Goal: Find specific page/section: Find specific page/section

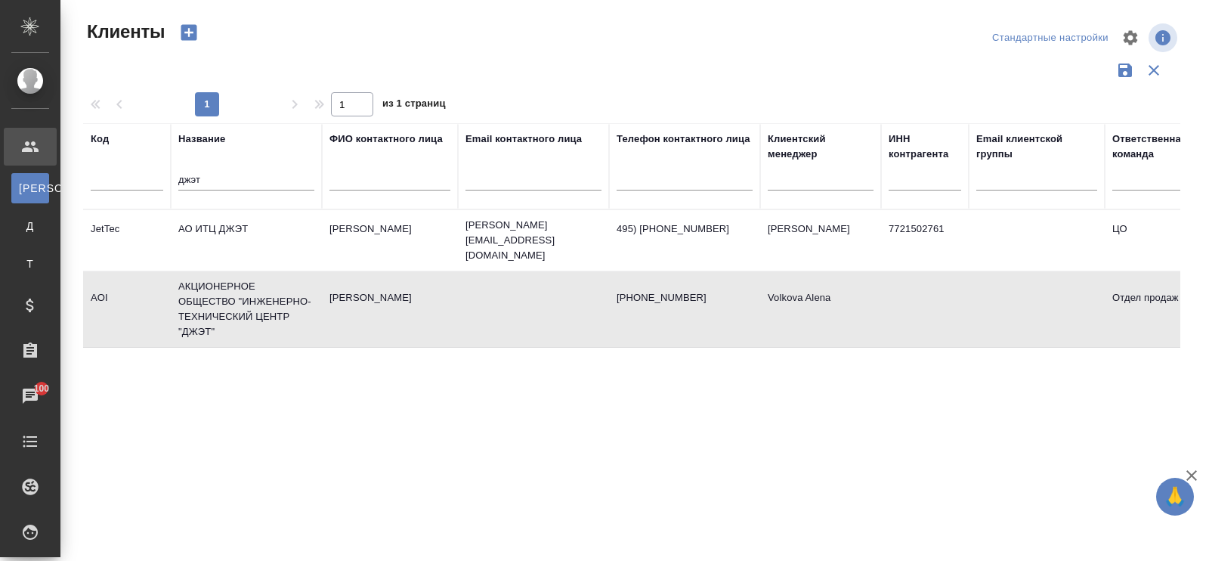
select select "RU"
drag, startPoint x: 249, startPoint y: 179, endPoint x: 94, endPoint y: 153, distance: 156.4
click at [94, 153] on tr "Код Название [PERSON_NAME] контактного лица Email контактного лица Телефон конт…" at bounding box center [654, 166] width 1142 height 86
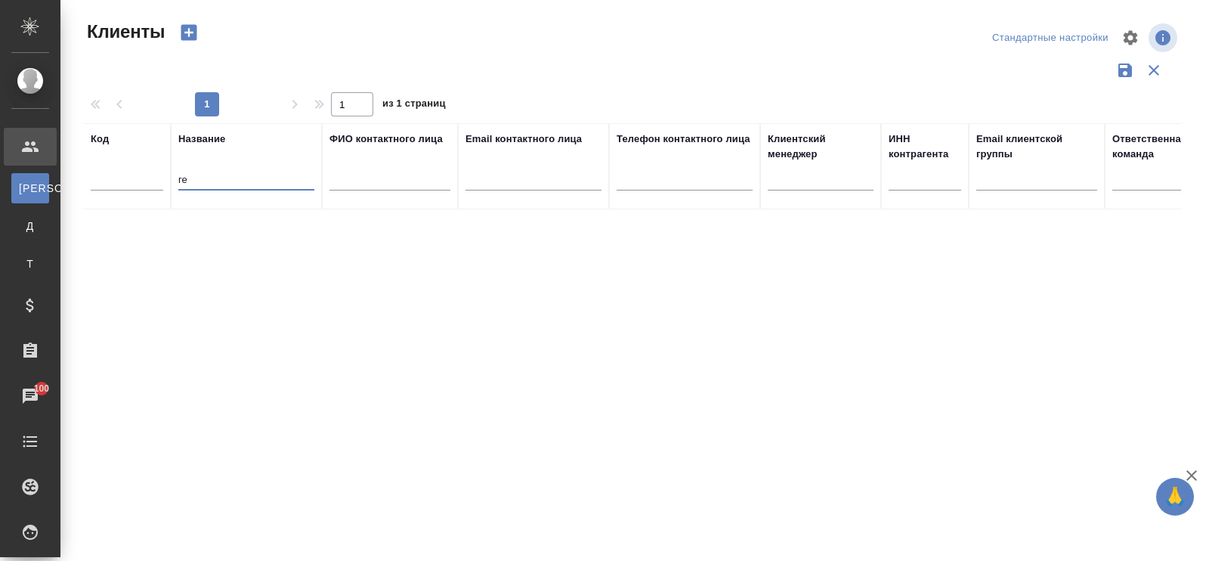
type input "г"
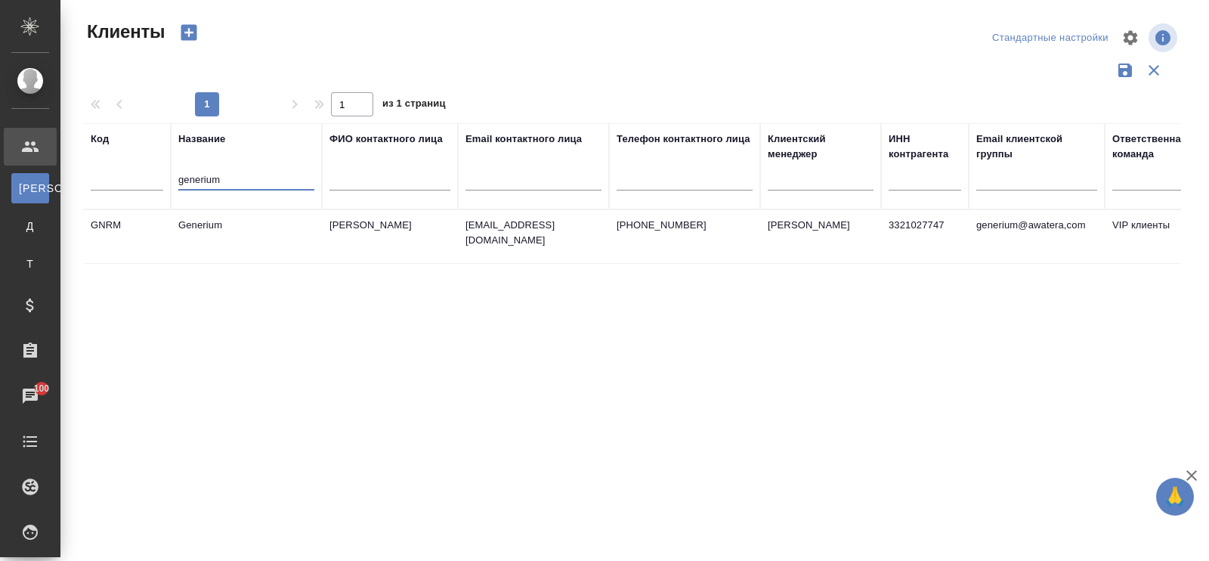
click at [240, 224] on td "Generium" at bounding box center [246, 236] width 151 height 53
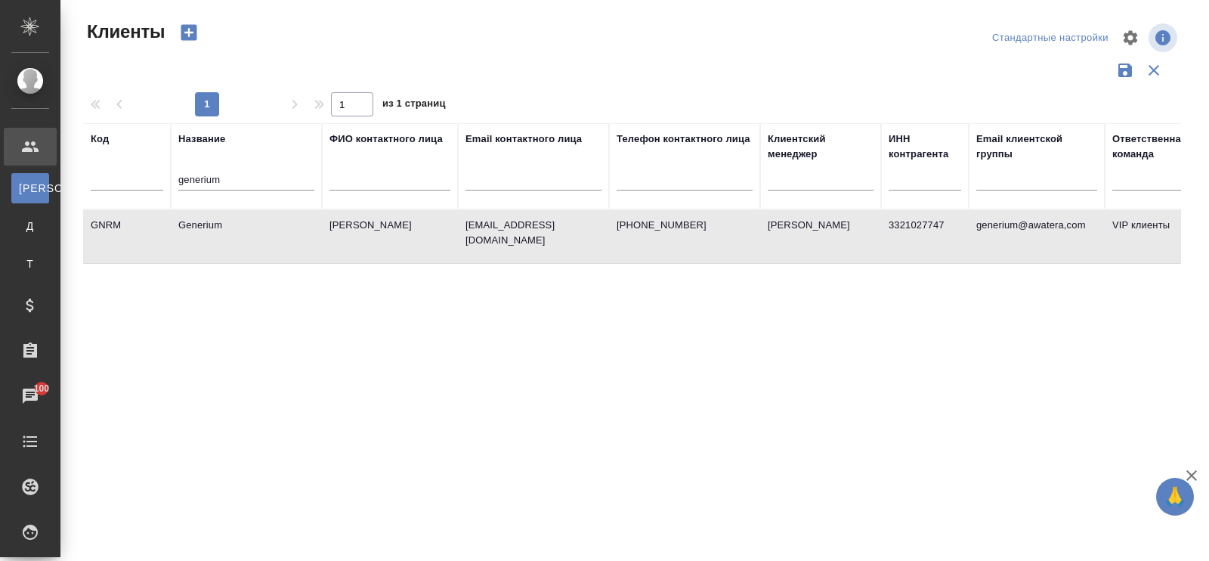
click at [240, 224] on td "Generium" at bounding box center [246, 236] width 151 height 53
drag, startPoint x: 242, startPoint y: 188, endPoint x: 134, endPoint y: 168, distance: 109.1
click at [134, 168] on tr "Код Название generium ФИО контактного лица Email контактного лица Телефон конта…" at bounding box center [654, 166] width 1142 height 86
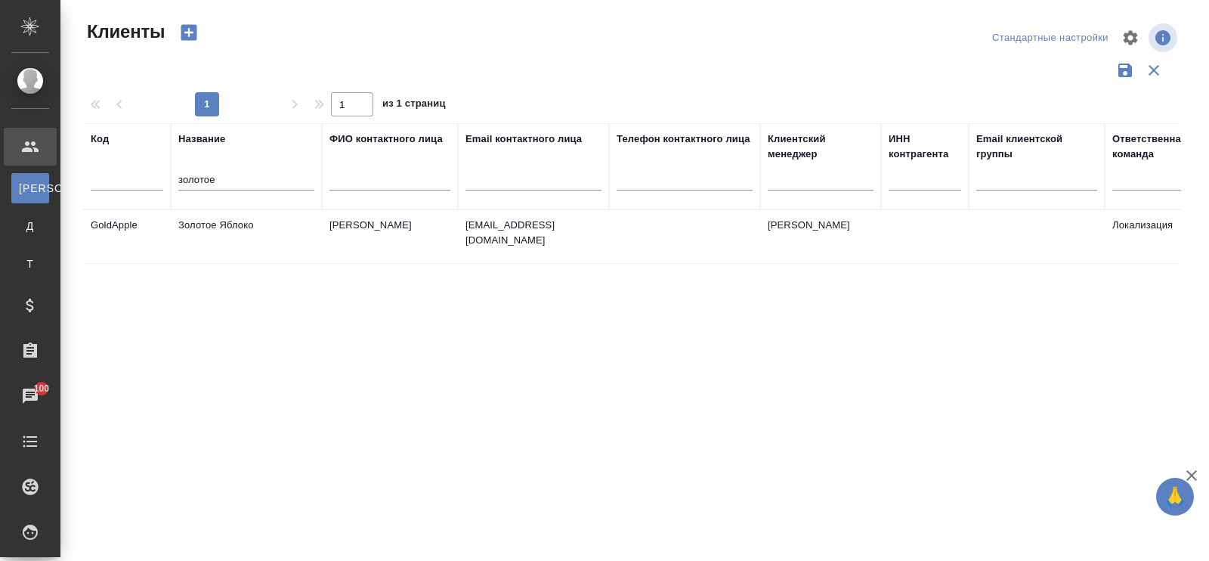
click at [205, 221] on td "Золотое Яблоко" at bounding box center [246, 236] width 151 height 53
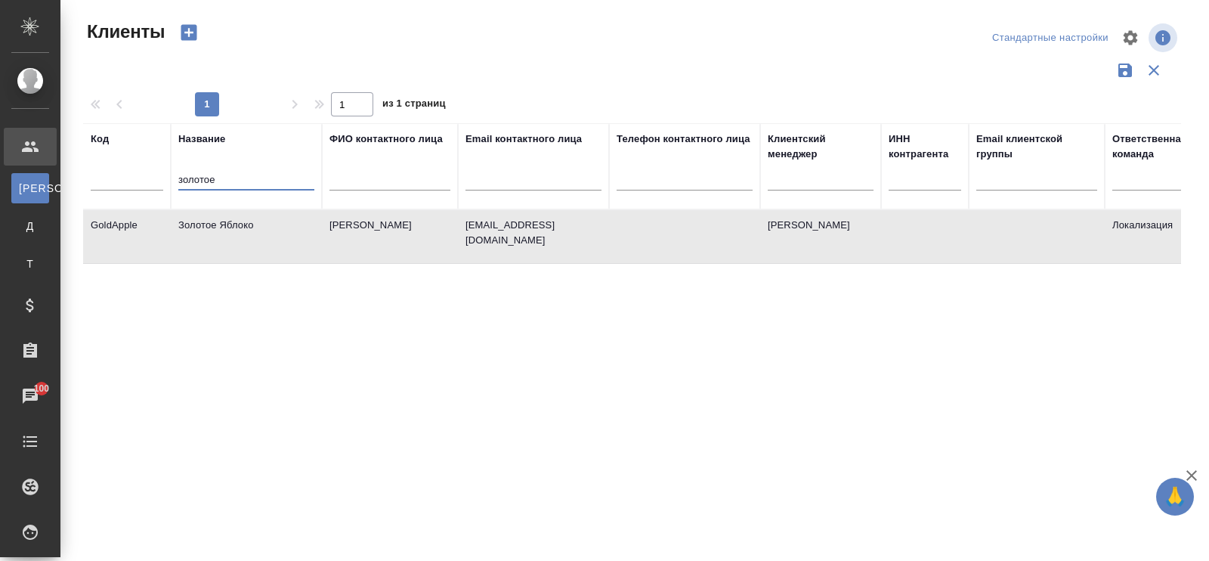
drag, startPoint x: 199, startPoint y: 187, endPoint x: 178, endPoint y: 181, distance: 21.1
click at [178, 181] on input "золотое" at bounding box center [246, 180] width 136 height 19
paste input "ИДИНГС"
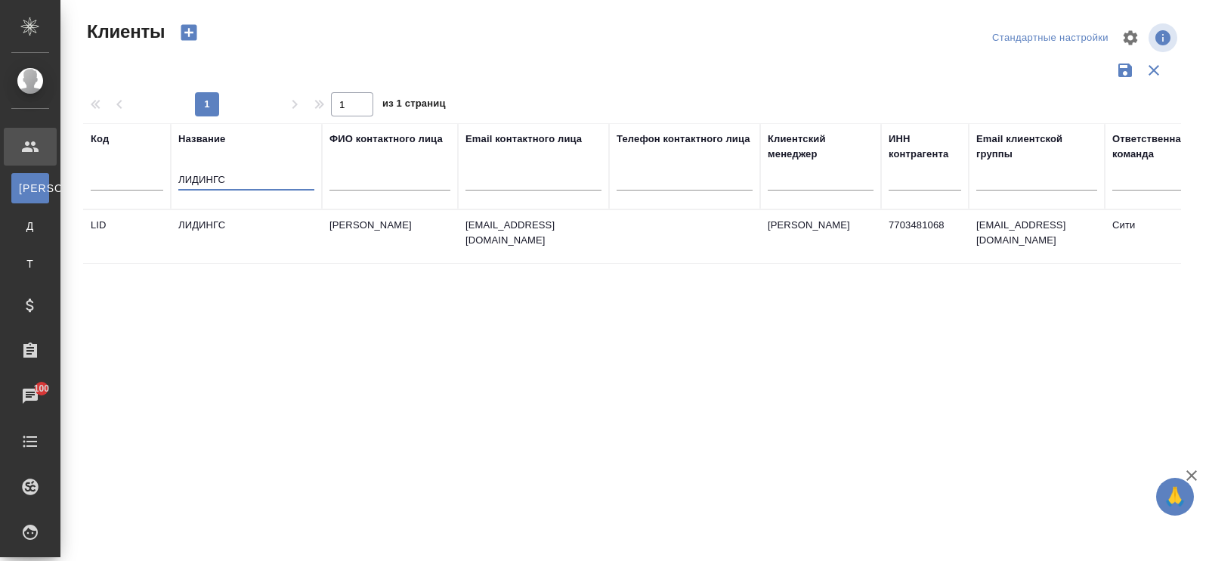
type input "ЛИДИНГС"
click at [202, 232] on td "ЛИДИНГС" at bounding box center [246, 236] width 151 height 53
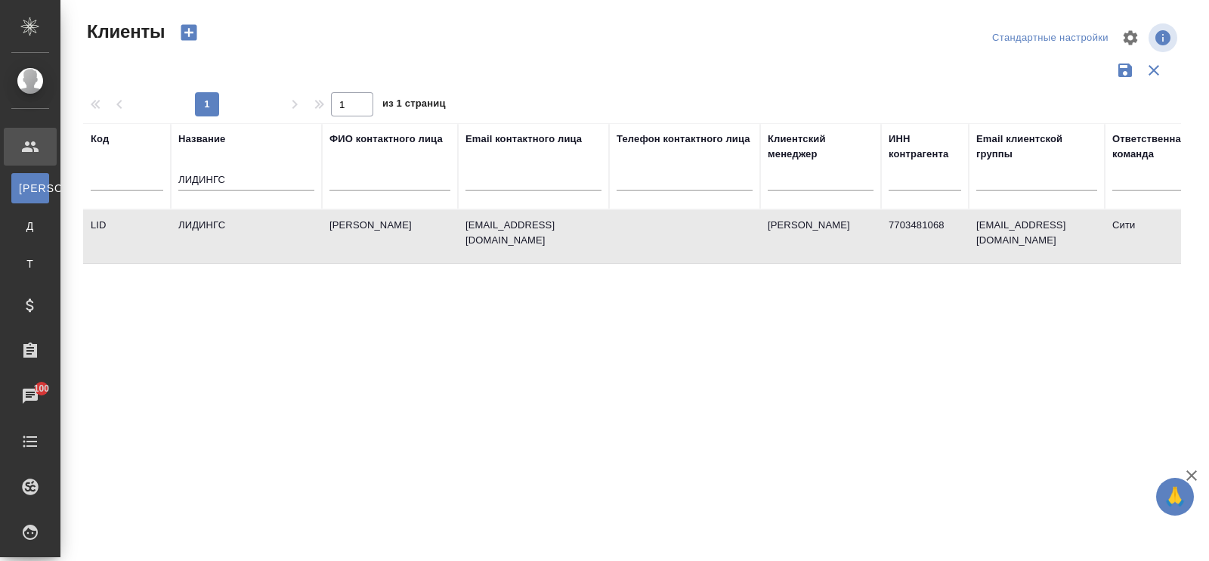
click at [202, 232] on td "ЛИДИНГС" at bounding box center [246, 236] width 151 height 53
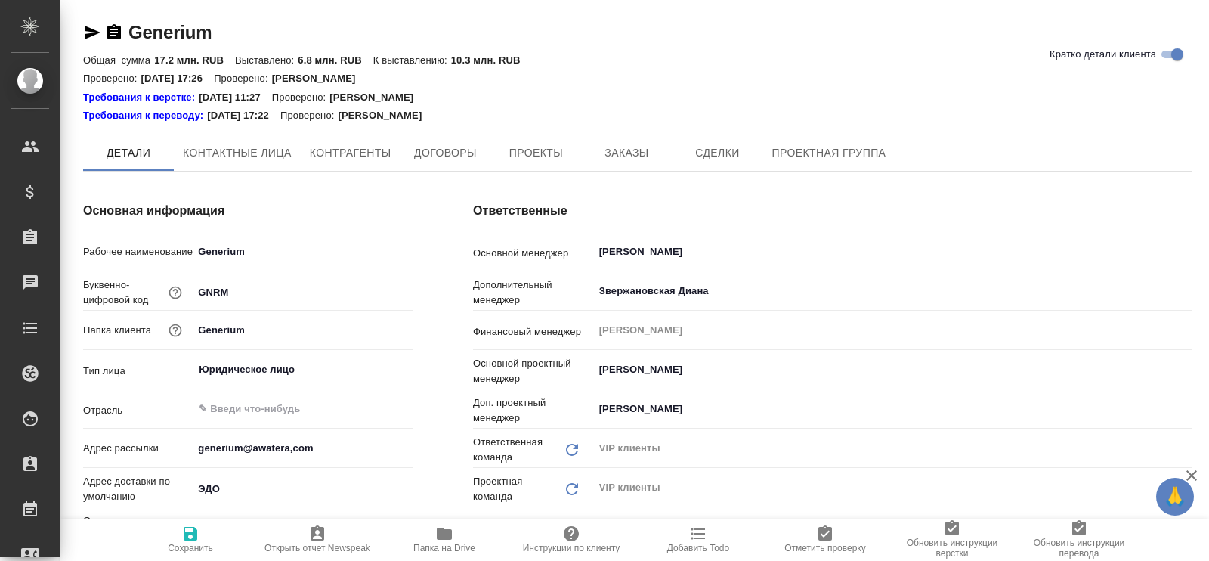
type textarea "x"
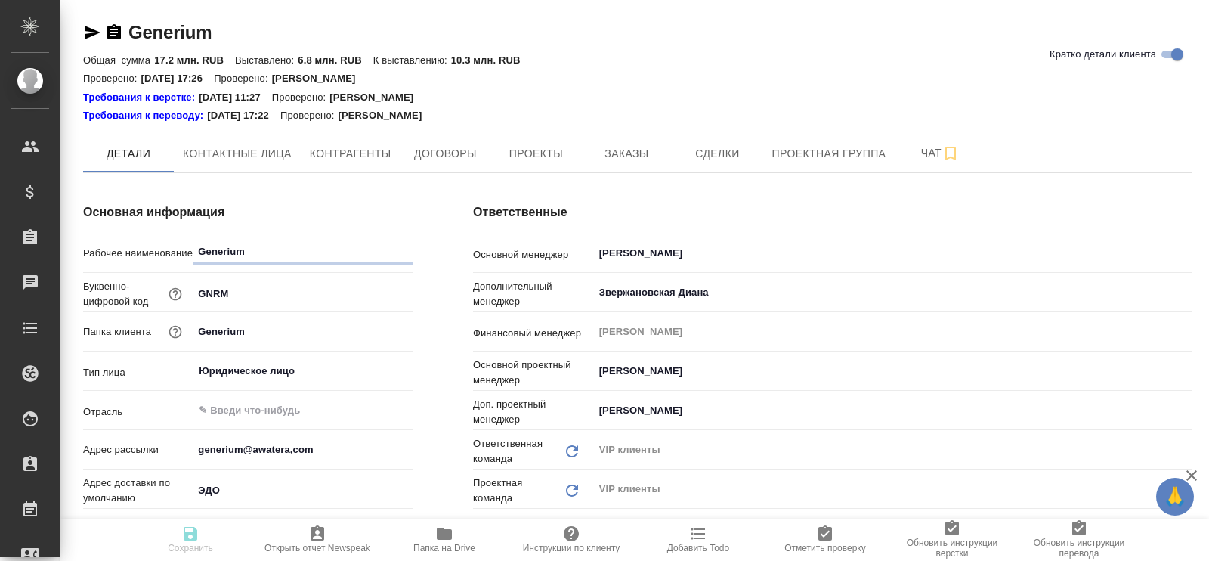
type textarea "x"
click at [623, 158] on span "Заказы" at bounding box center [626, 153] width 73 height 19
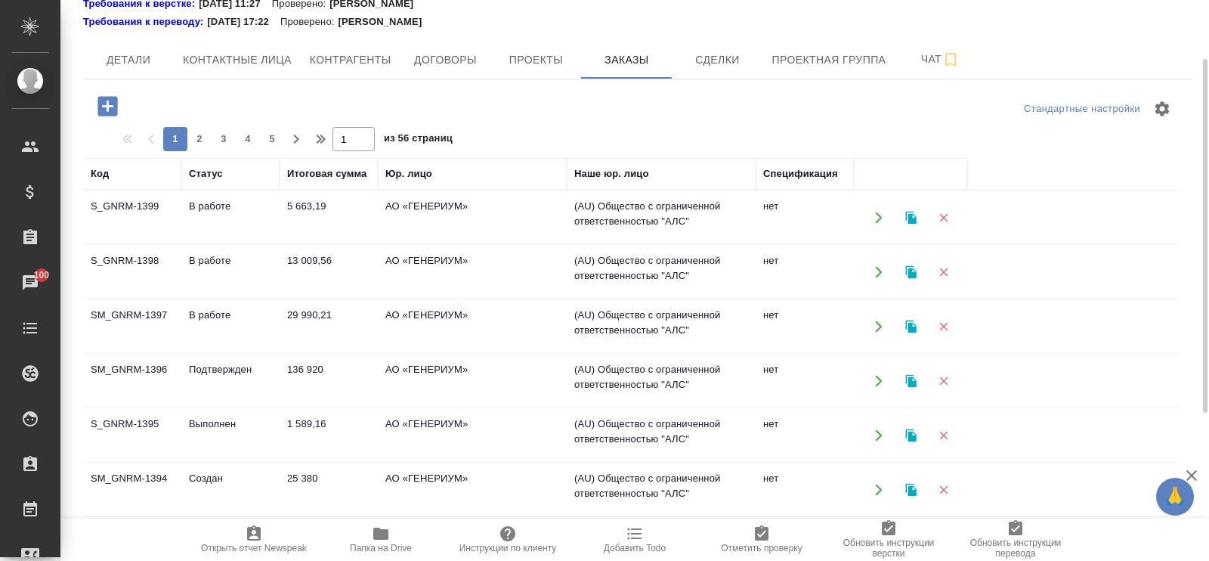
scroll to position [188, 0]
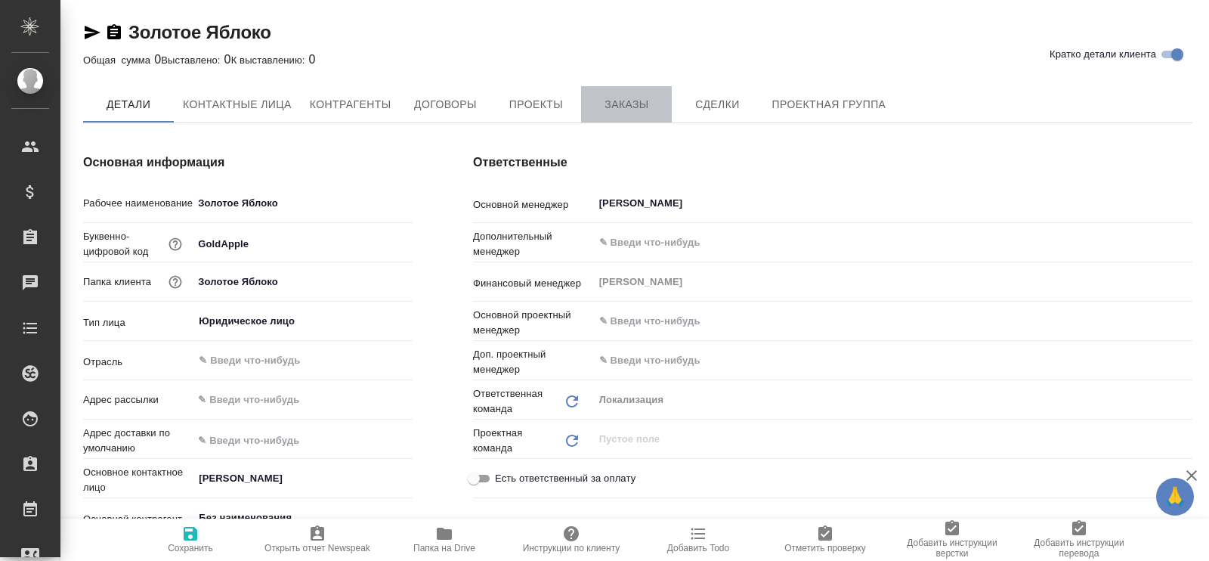
click at [626, 107] on span "Заказы" at bounding box center [626, 104] width 73 height 19
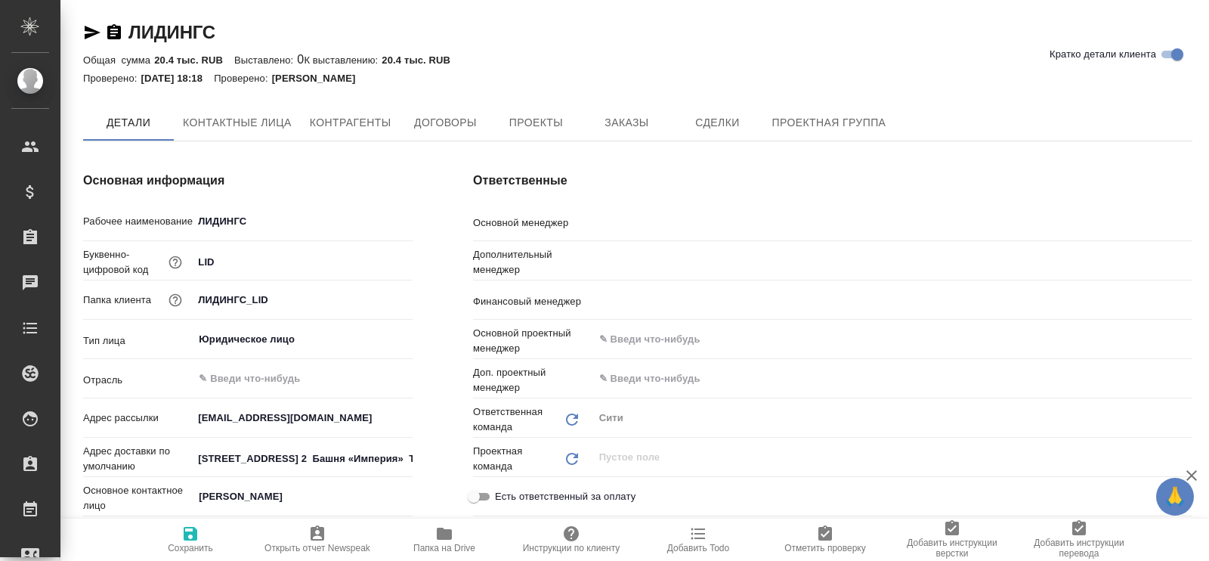
type textarea "x"
type input "Лямина Надежда"
type input "Димитриева Юлия"
type input "Левченко Юлия"
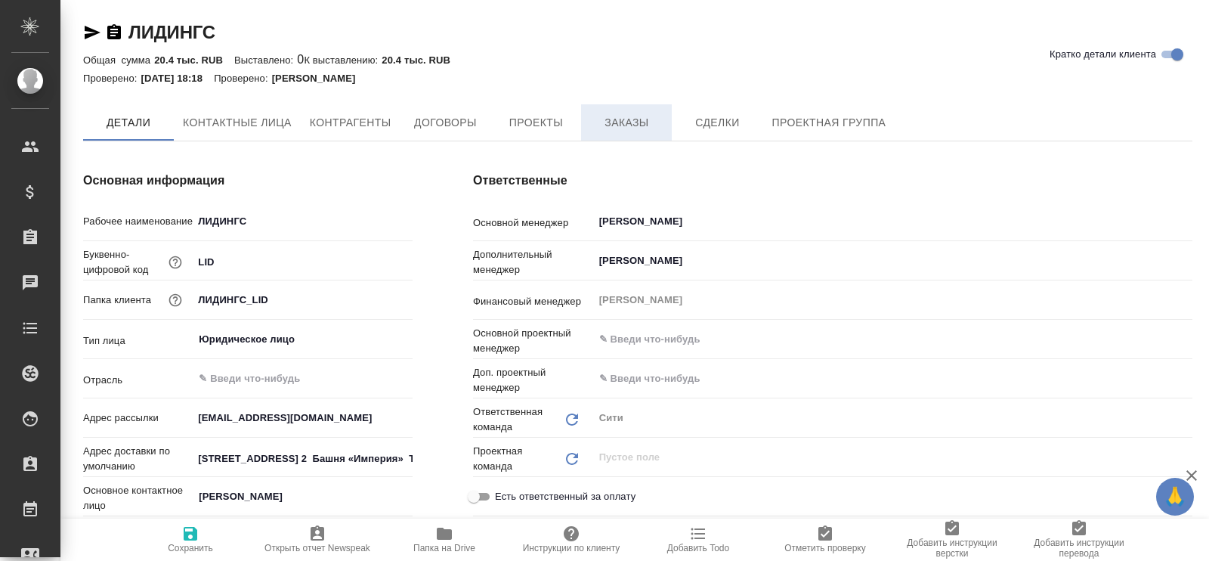
type textarea "x"
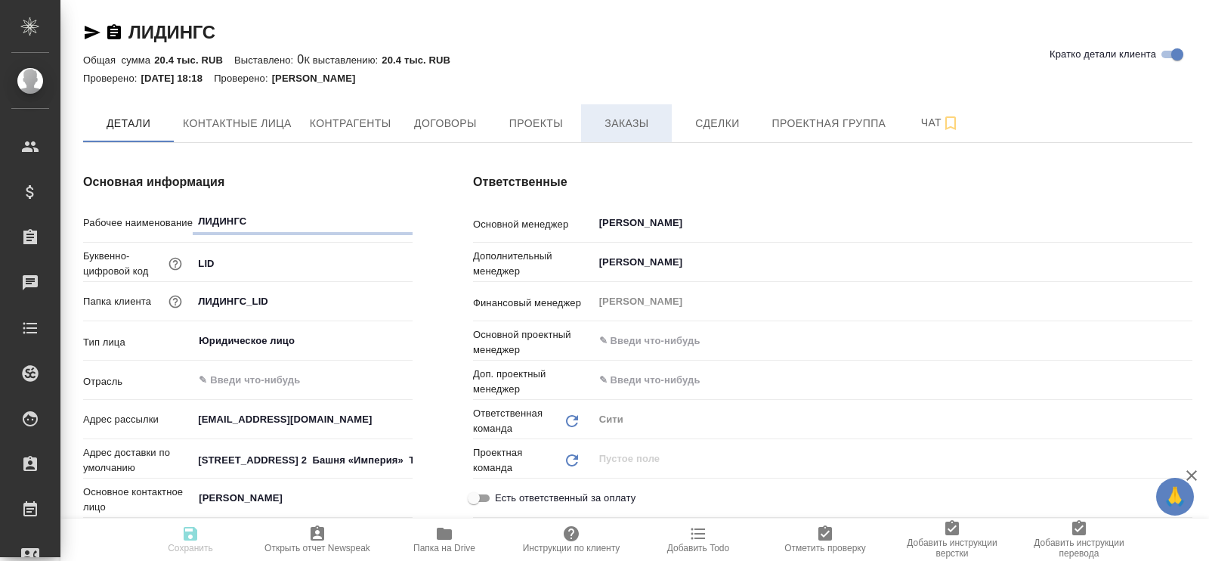
type textarea "x"
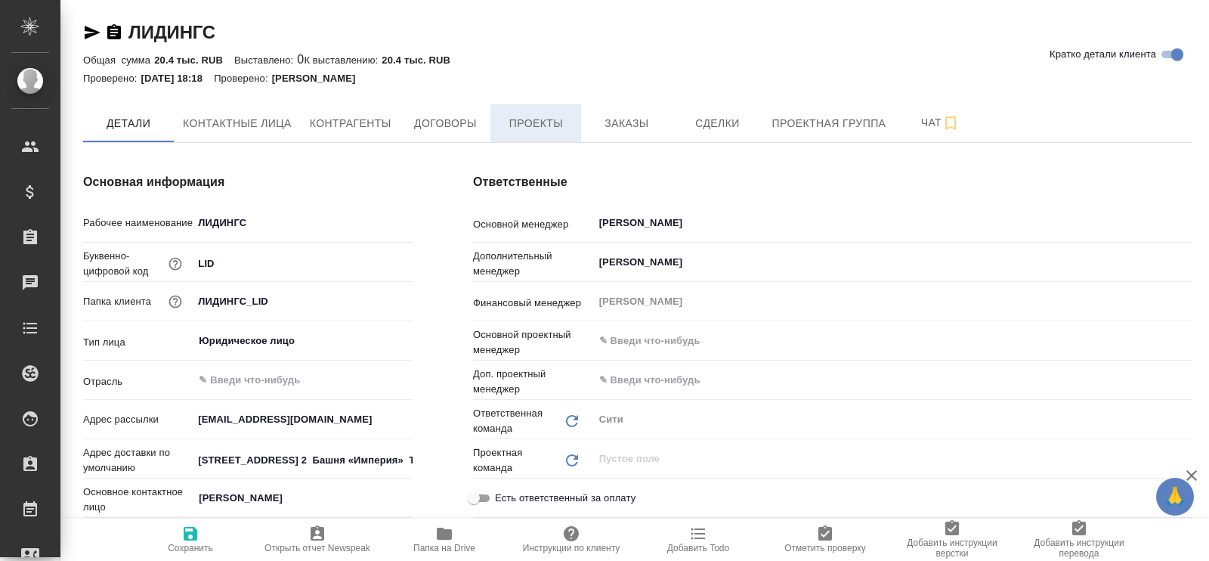
click at [530, 117] on span "Проекты" at bounding box center [535, 123] width 73 height 19
type textarea "x"
